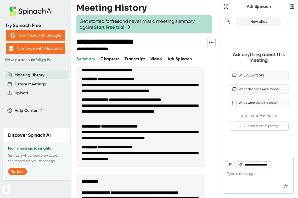
scroll to position [435, 0]
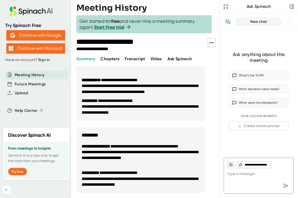
click at [154, 94] on li "**********" at bounding box center [141, 89] width 118 height 12
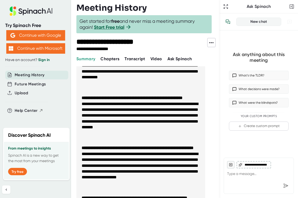
scroll to position [0, 0]
